Goal: Information Seeking & Learning: Learn about a topic

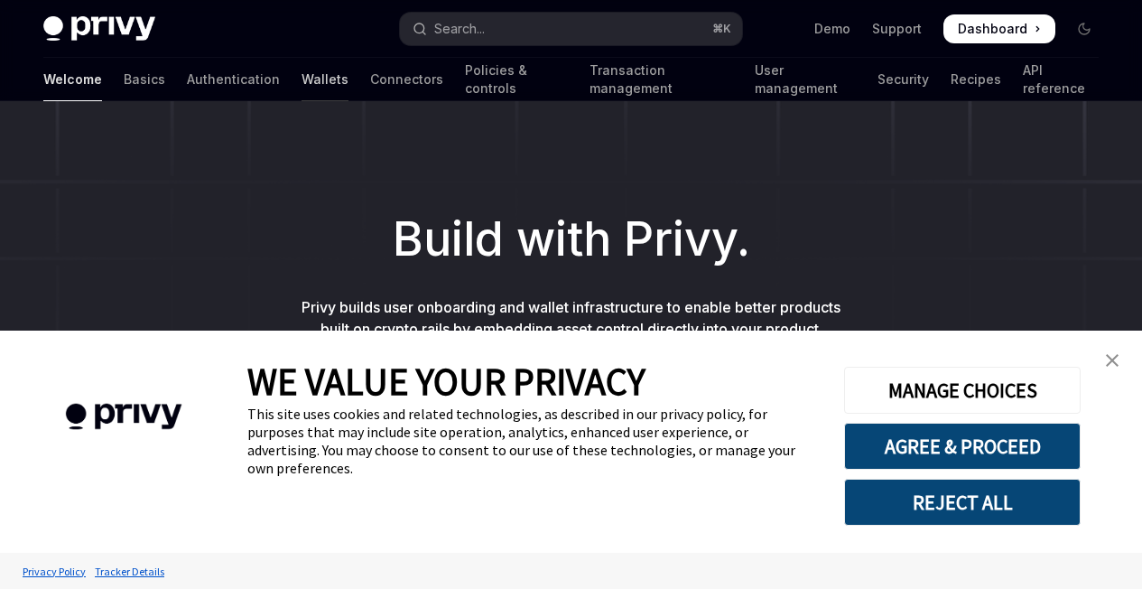
click at [302, 97] on link "Wallets" at bounding box center [325, 79] width 47 height 43
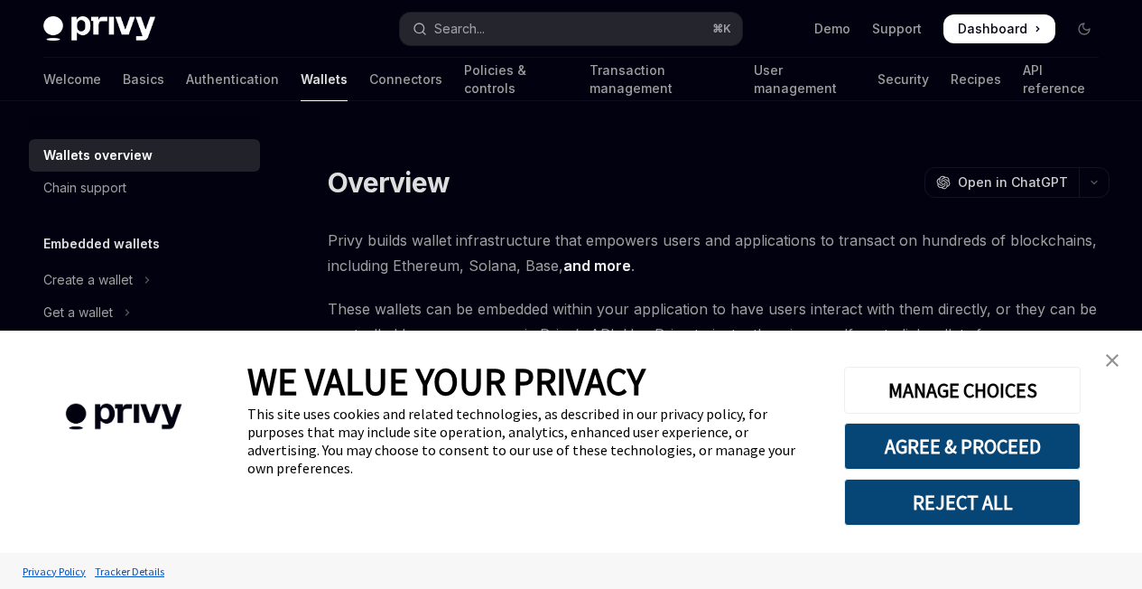
scroll to position [262, 0]
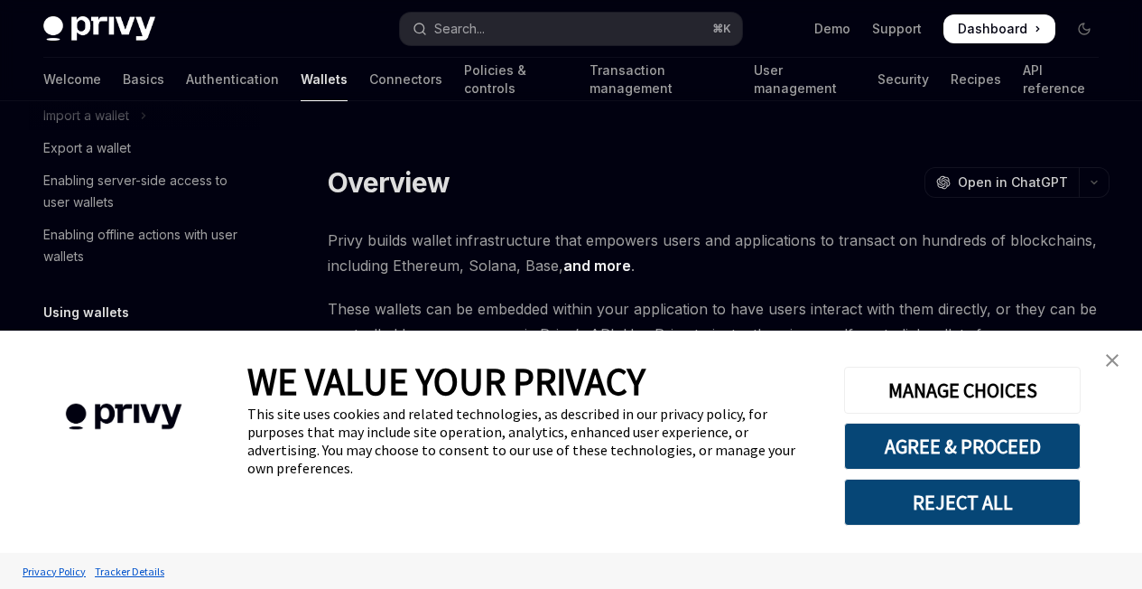
click at [1109, 353] on link "close banner" at bounding box center [1112, 360] width 36 height 36
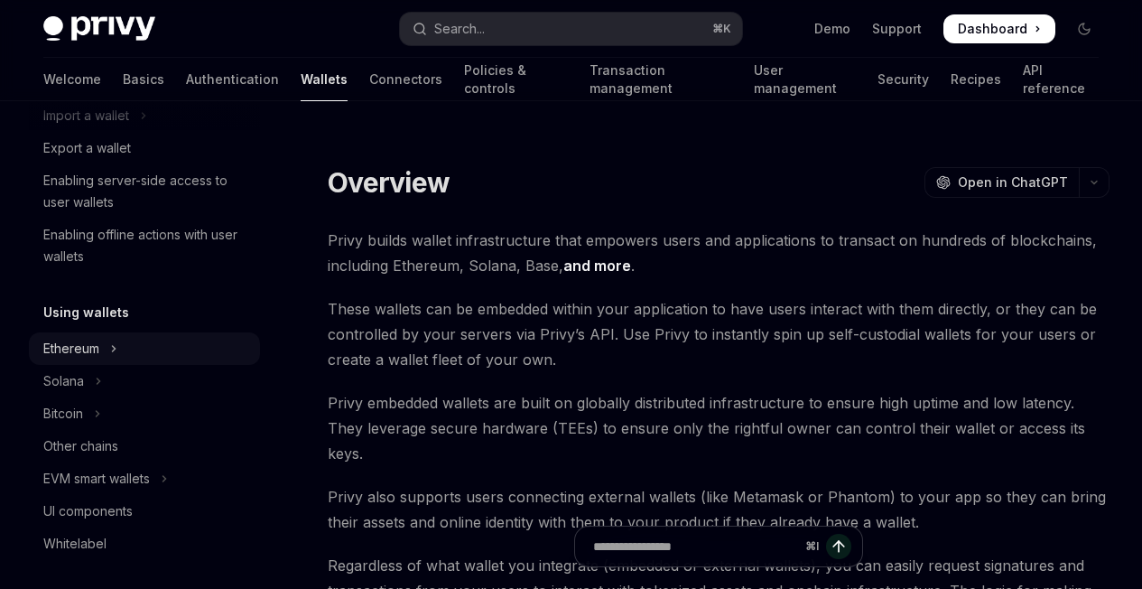
scroll to position [333, 0]
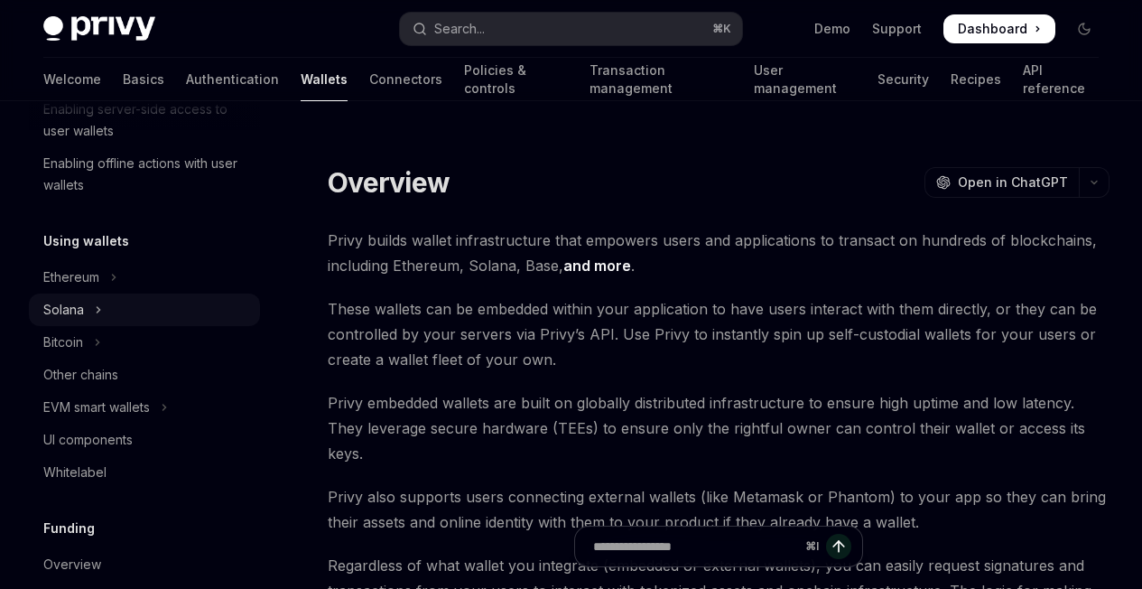
click at [81, 319] on div "Solana" at bounding box center [63, 310] width 41 height 22
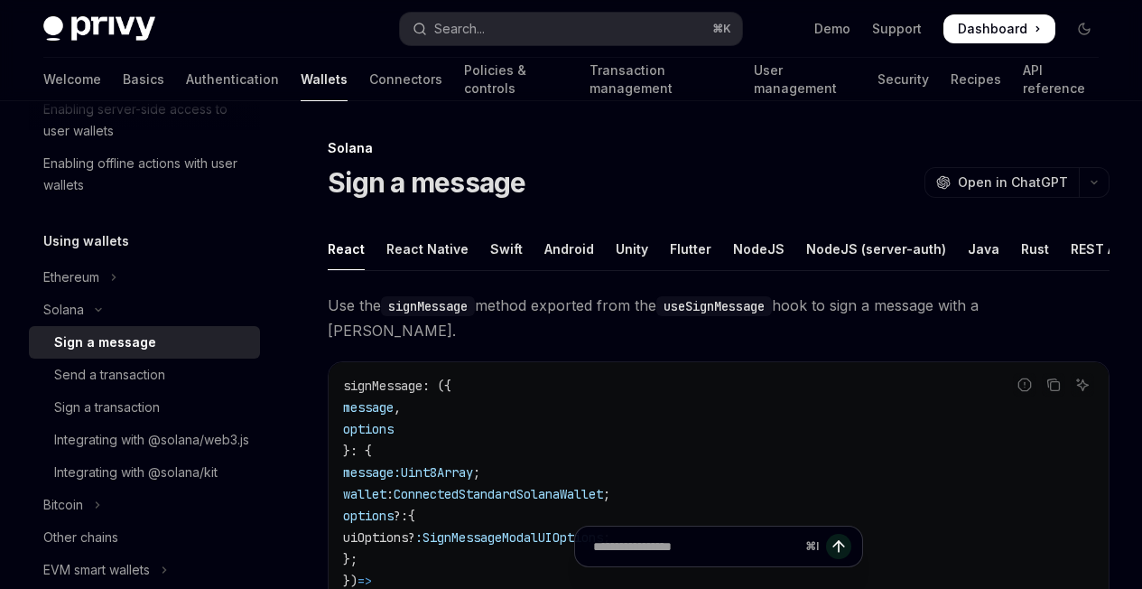
click at [112, 353] on link "Sign a message" at bounding box center [144, 342] width 231 height 32
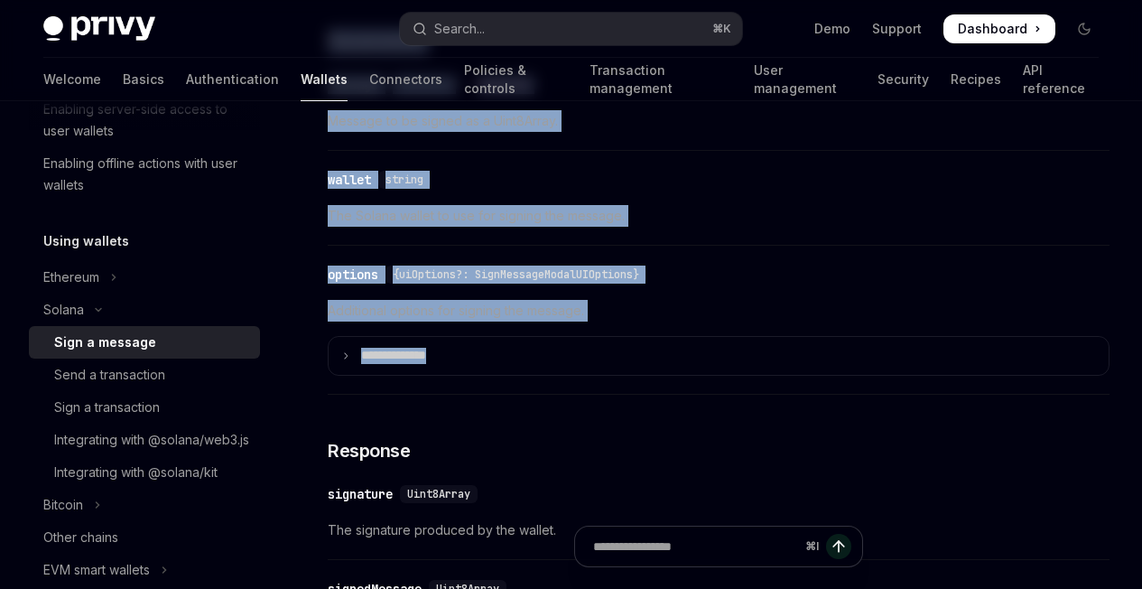
scroll to position [1352, 0]
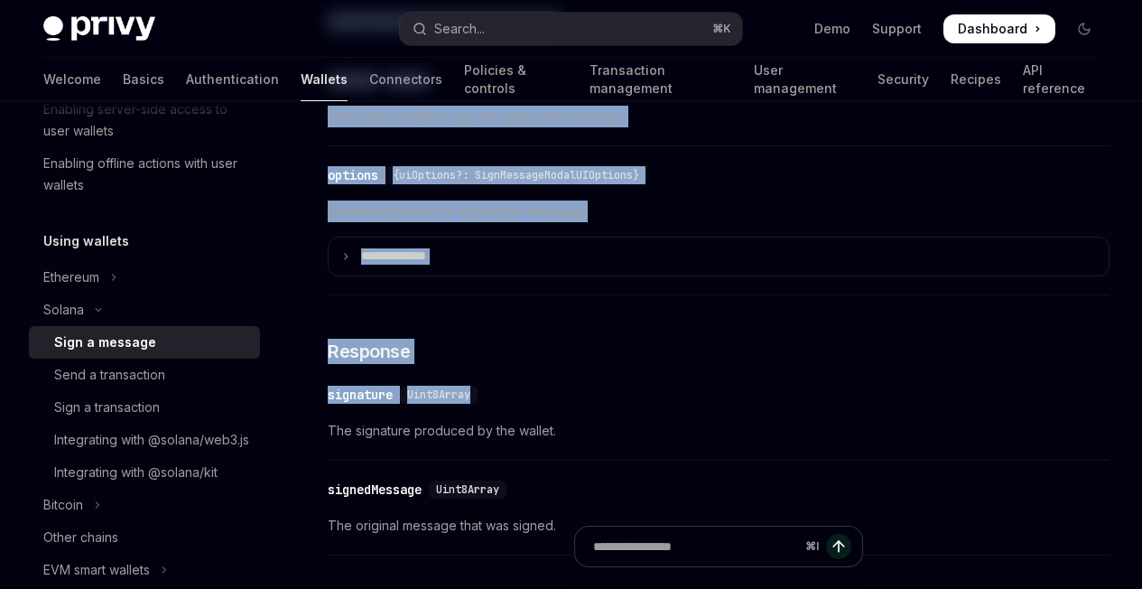
drag, startPoint x: 317, startPoint y: 143, endPoint x: 658, endPoint y: 406, distance: 431.2
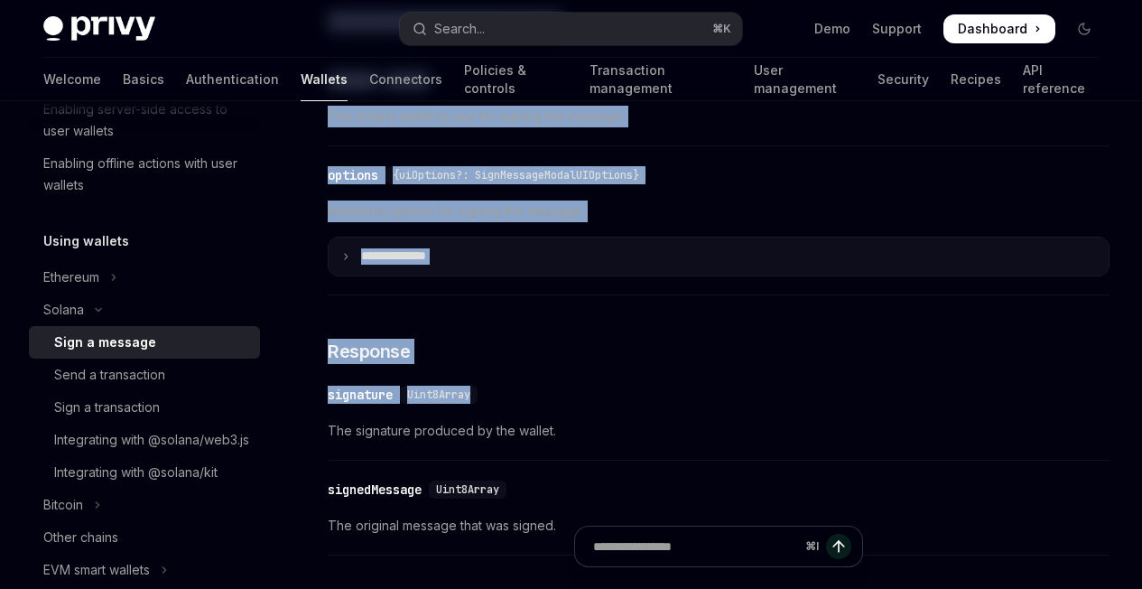
click at [552, 275] on summary "**** *********" at bounding box center [719, 256] width 780 height 38
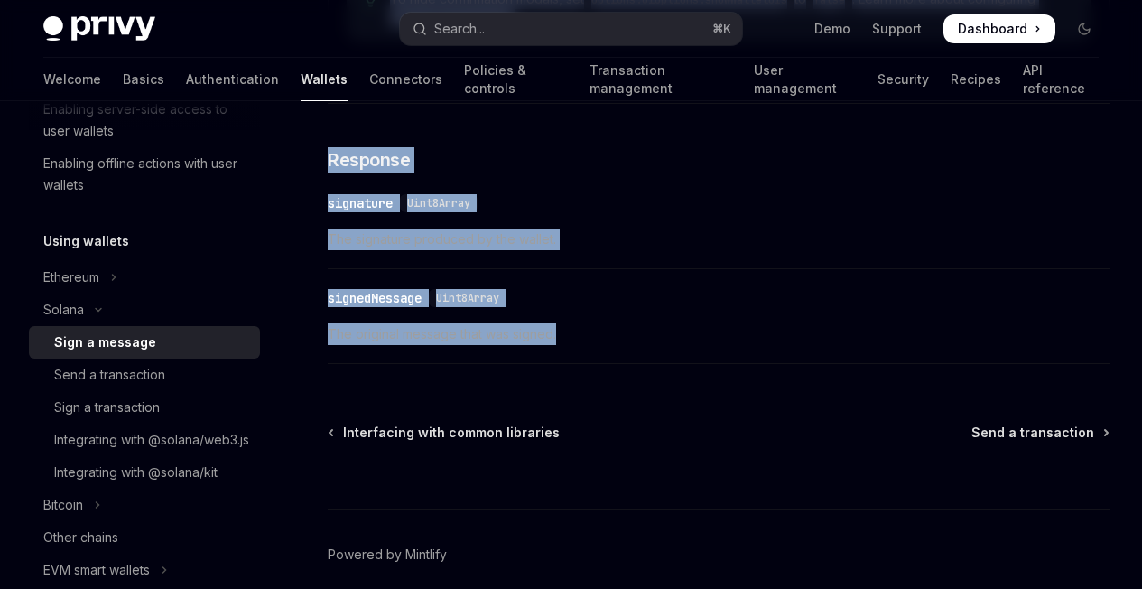
scroll to position [1755, 0]
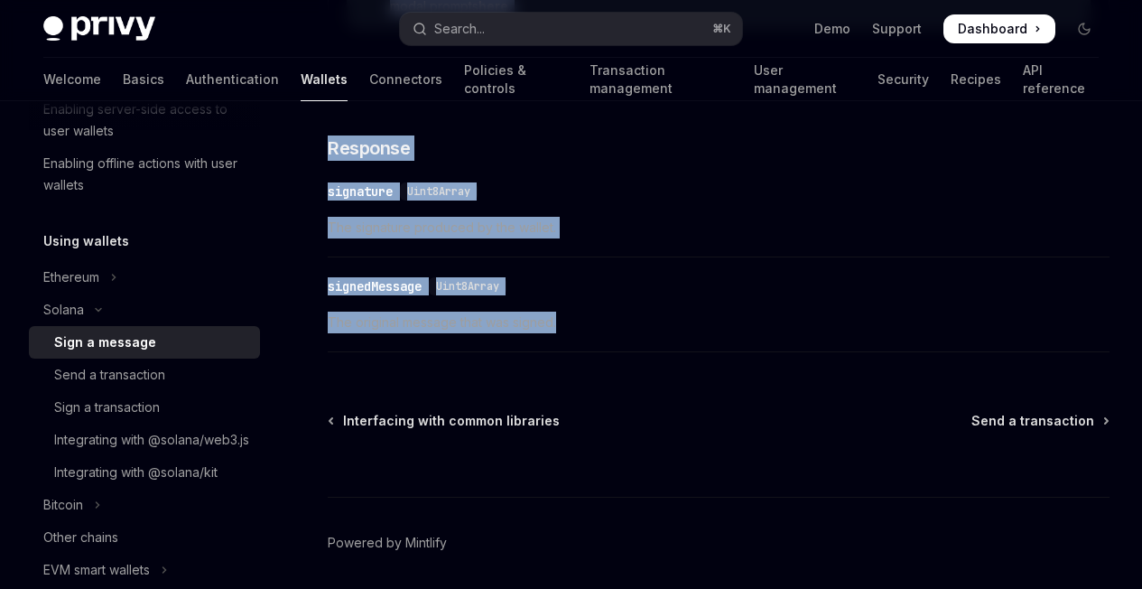
drag, startPoint x: 332, startPoint y: 128, endPoint x: 650, endPoint y: 390, distance: 411.7
copy div "Loremi Dolo s ametcon AdipIS Elit se DoeiUSM TempOR Inci ut LaboREE Dolor Magna…"
click at [151, 385] on link "Send a transaction" at bounding box center [144, 374] width 231 height 32
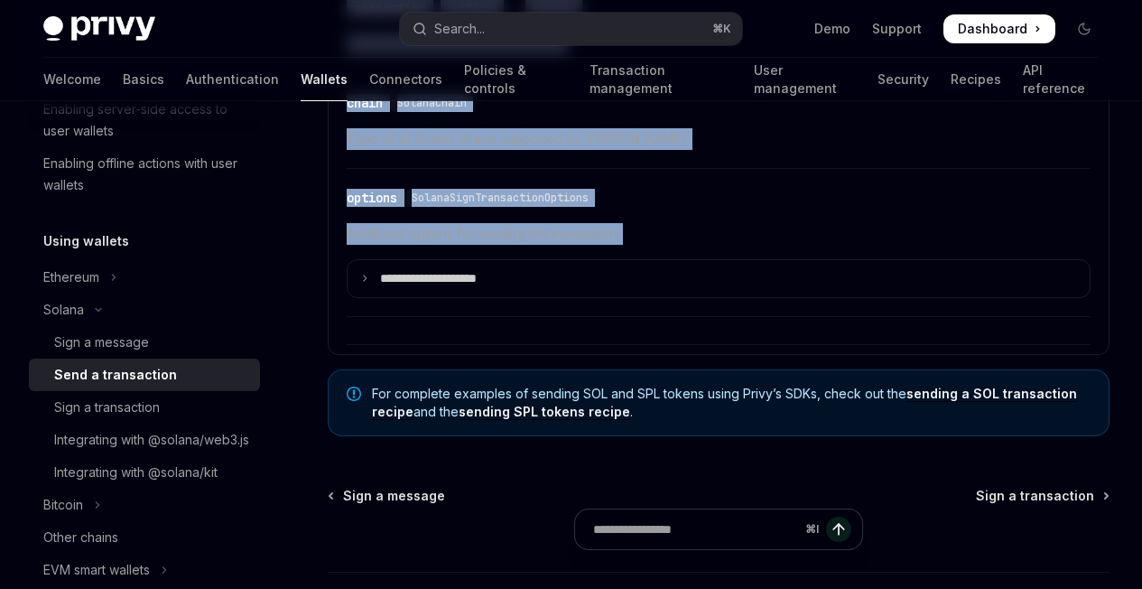
scroll to position [4700, 0]
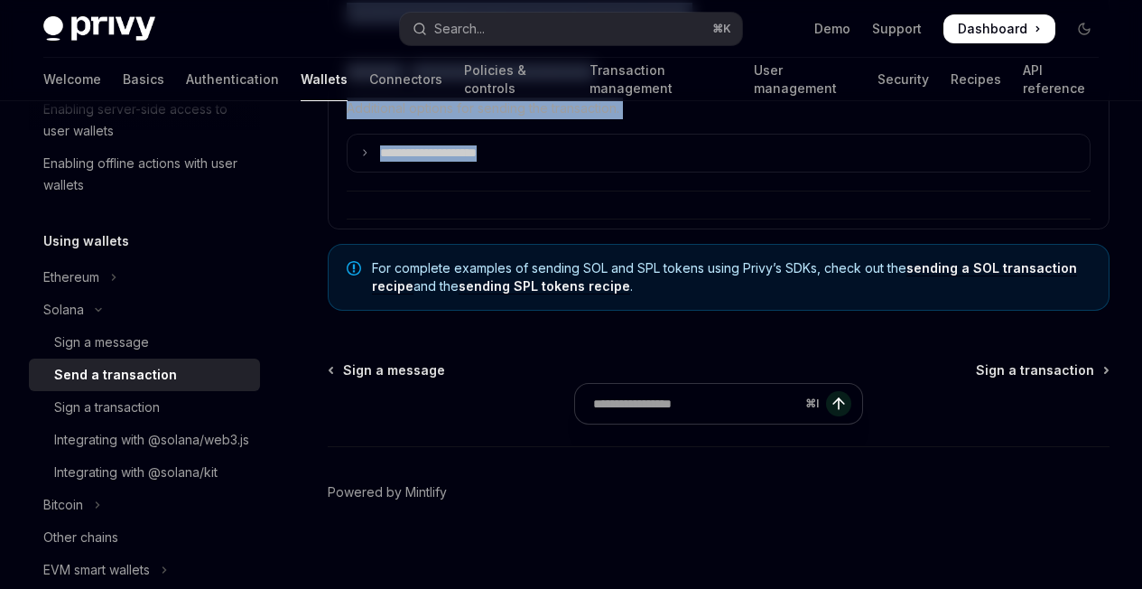
drag, startPoint x: 310, startPoint y: 143, endPoint x: 620, endPoint y: 370, distance: 385.0
copy div "Loremi Dolo s ametconsect AdipIS Elit se DoeiUSM TempOR Inci ut LaboREE Do magn…"
click at [131, 402] on div "Sign a transaction" at bounding box center [107, 407] width 106 height 22
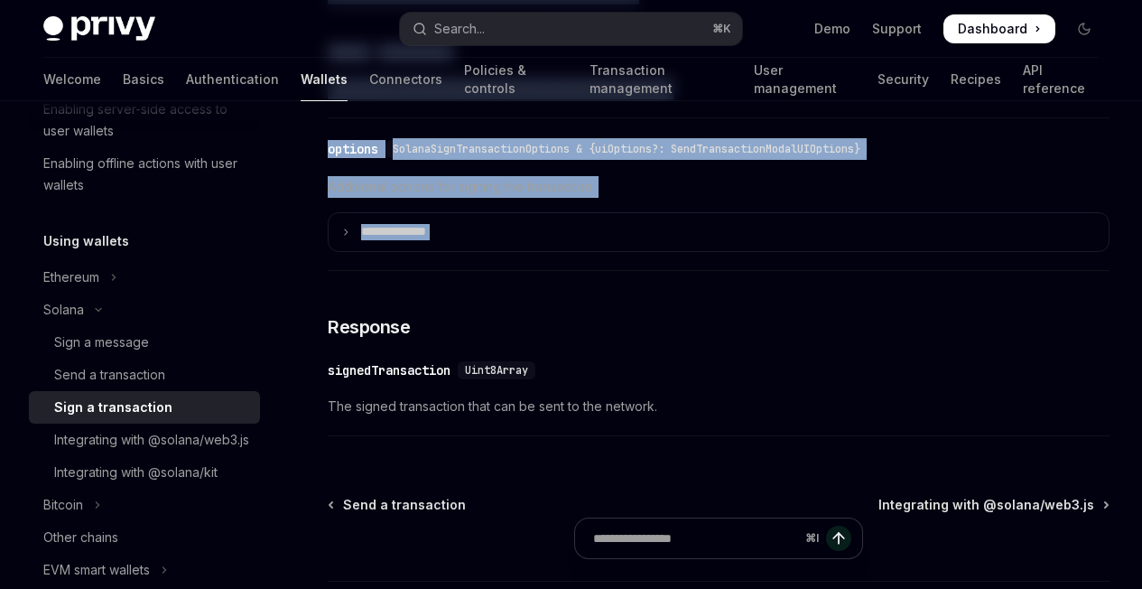
scroll to position [1852, 0]
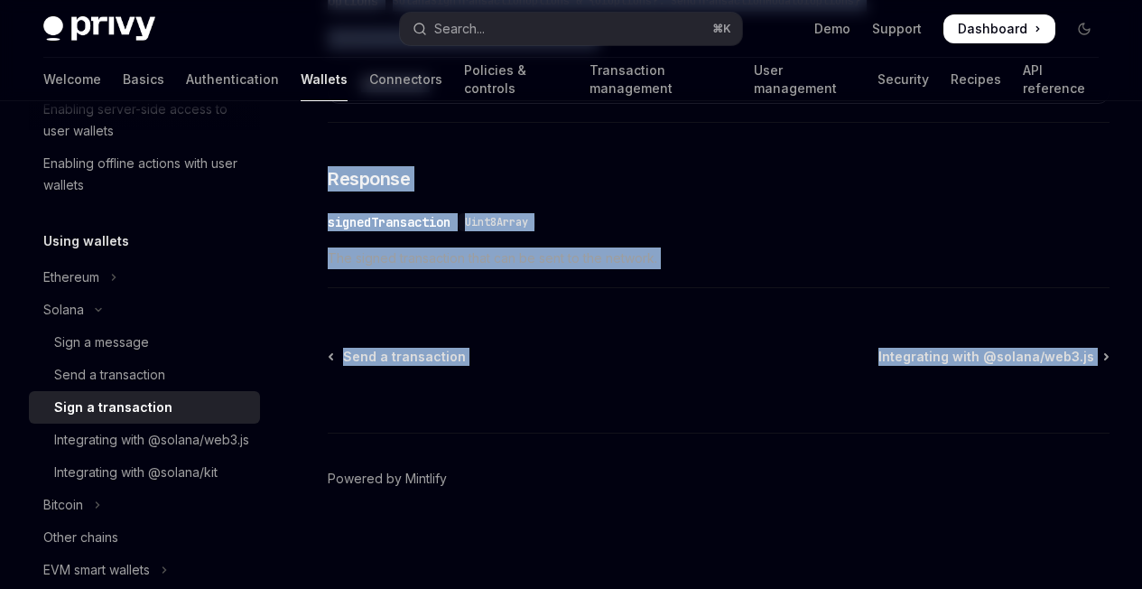
drag, startPoint x: 299, startPoint y: 131, endPoint x: 837, endPoint y: 385, distance: 595.2
copy div "Loremi Dolo s ametconsect AdipIS Elit se DoeiUSM TempOR Inci ut LaboREE Dolor M…"
click at [99, 450] on div "Integrating with @solana/web3.js" at bounding box center [151, 440] width 195 height 22
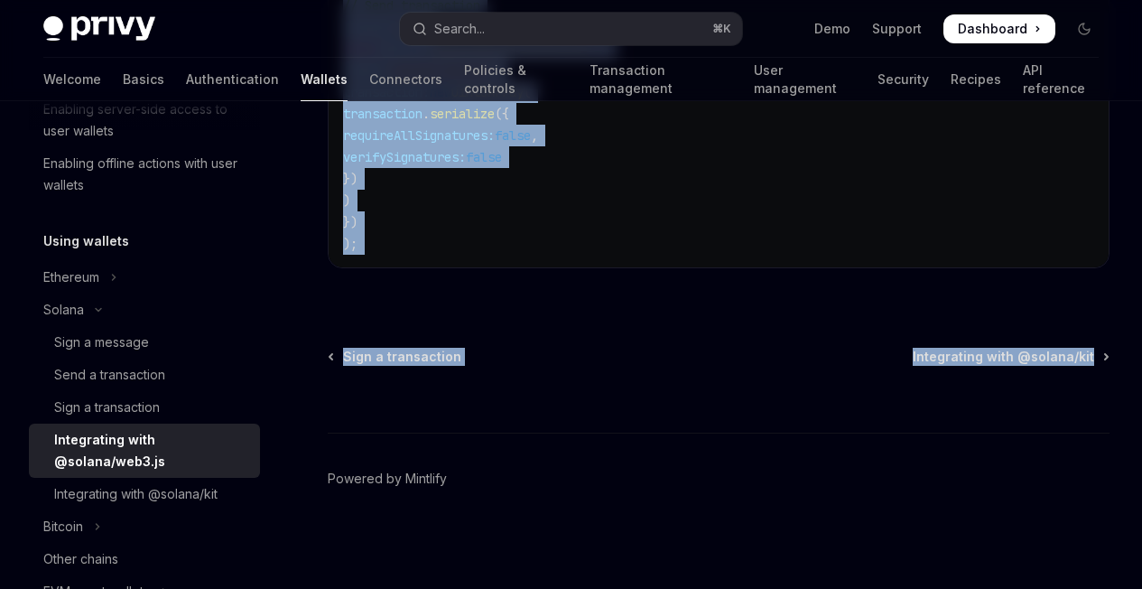
scroll to position [862, 0]
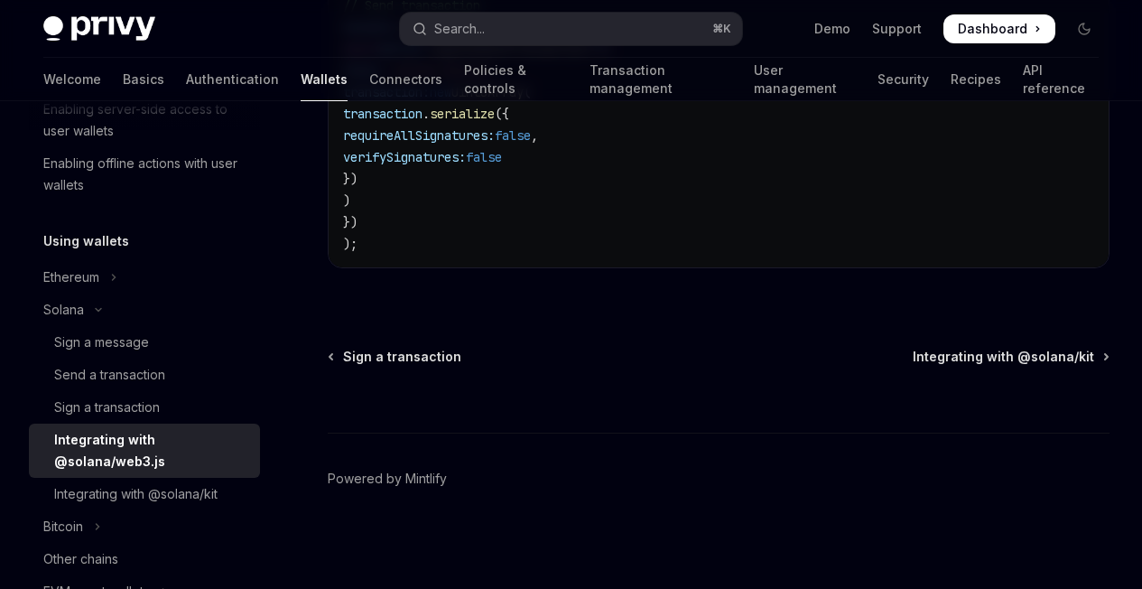
drag, startPoint x: 310, startPoint y: 128, endPoint x: 862, endPoint y: 409, distance: 619.7
copy div
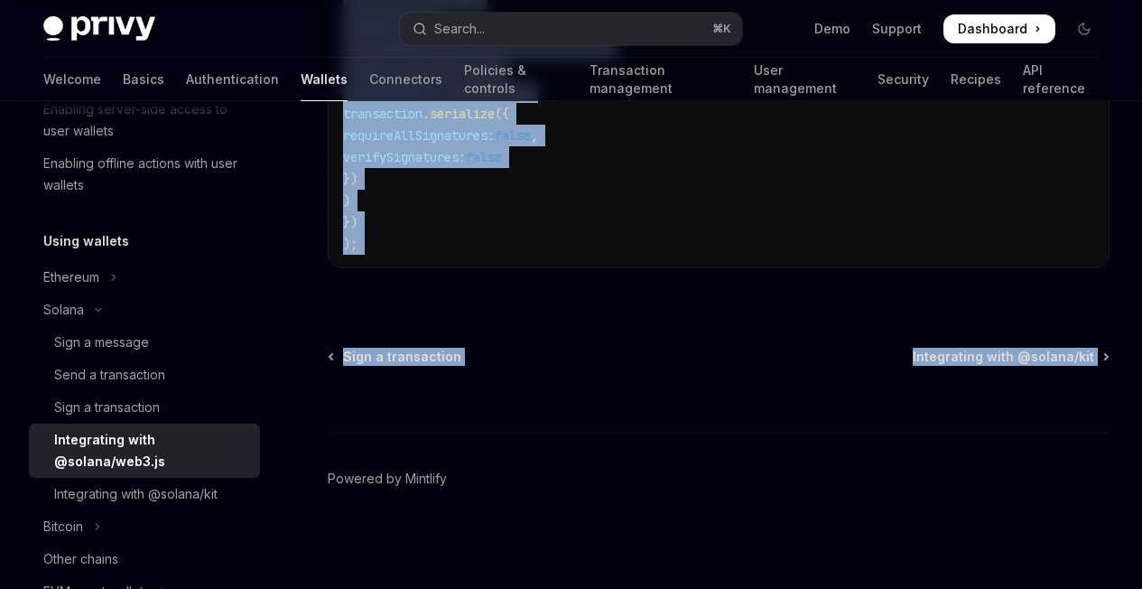
drag, startPoint x: 335, startPoint y: 126, endPoint x: 836, endPoint y: 392, distance: 567.0
copy div "Loremi Dolorsitame cons @adipis/eli8.se DoeiUS Temp in UtlaBOR EtdoLO Magn al E…"
click at [120, 493] on div "Integrating with @solana/kit" at bounding box center [135, 494] width 163 height 22
type textarea "*"
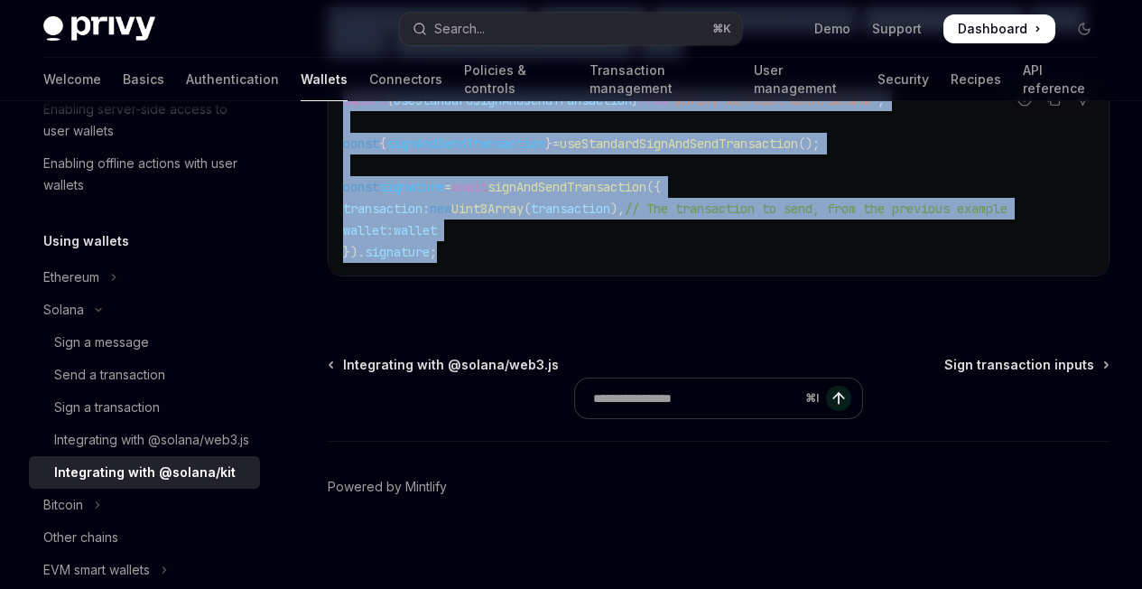
scroll to position [1897, 0]
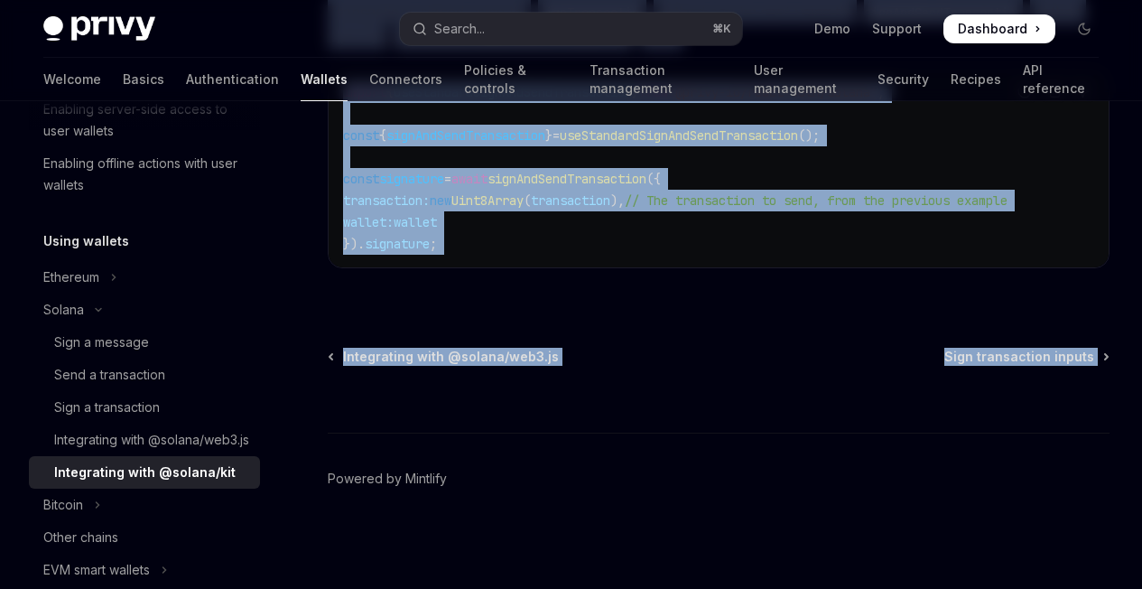
drag, startPoint x: 325, startPoint y: 133, endPoint x: 807, endPoint y: 424, distance: 563.4
copy div "Loremi Dolorsitame cons @adipis/eli SeddOE Temp in UtlaBOR EtdoLO Magn al EnimA…"
